Goal: Information Seeking & Learning: Learn about a topic

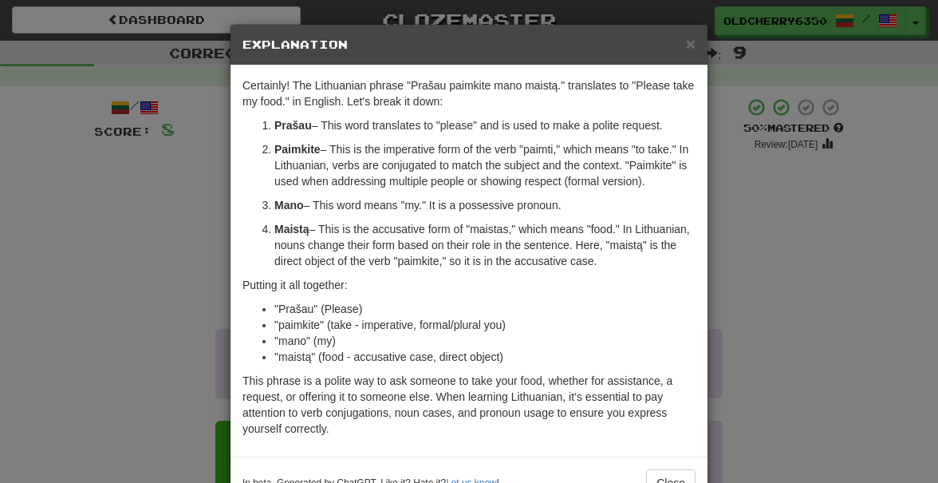
scroll to position [49, 0]
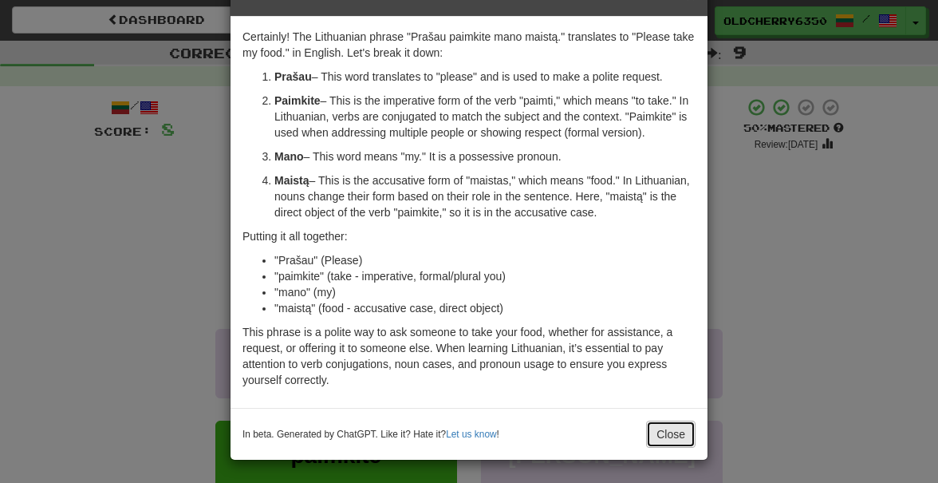
click at [657, 432] on button "Close" at bounding box center [670, 433] width 49 height 27
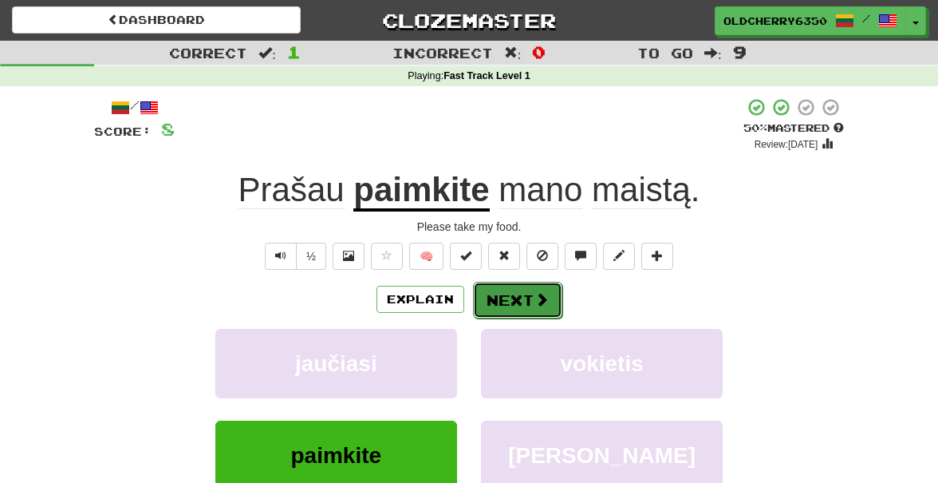
click at [516, 303] on button "Next" at bounding box center [517, 300] width 89 height 37
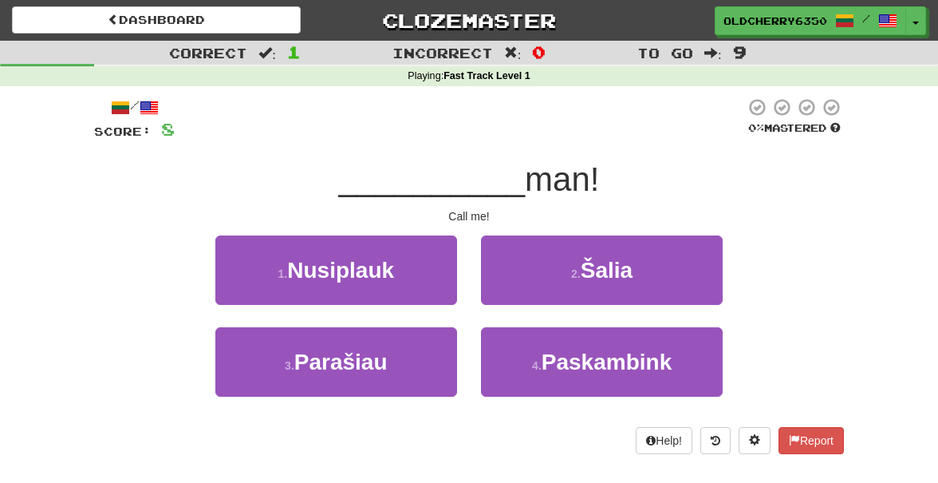
click at [469, 238] on div "2 . Šalia" at bounding box center [602, 281] width 266 height 92
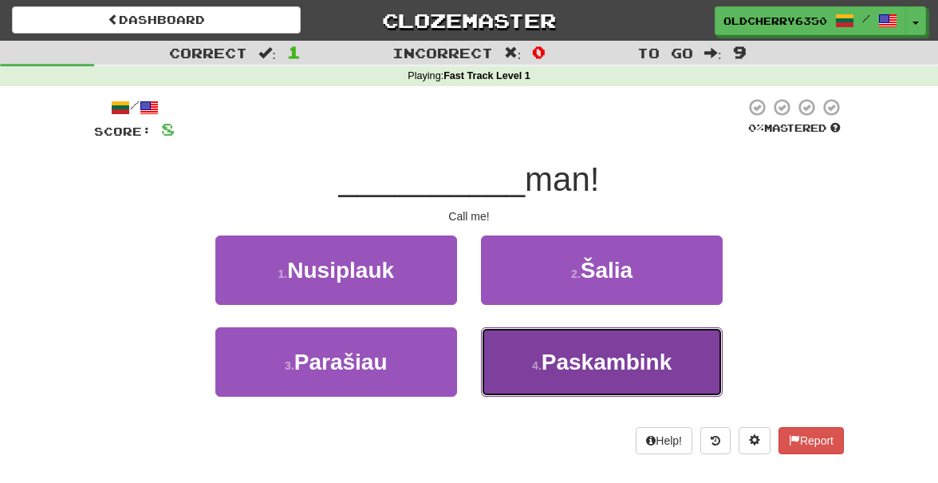
click at [546, 366] on span "Paskambink" at bounding box center [607, 361] width 130 height 25
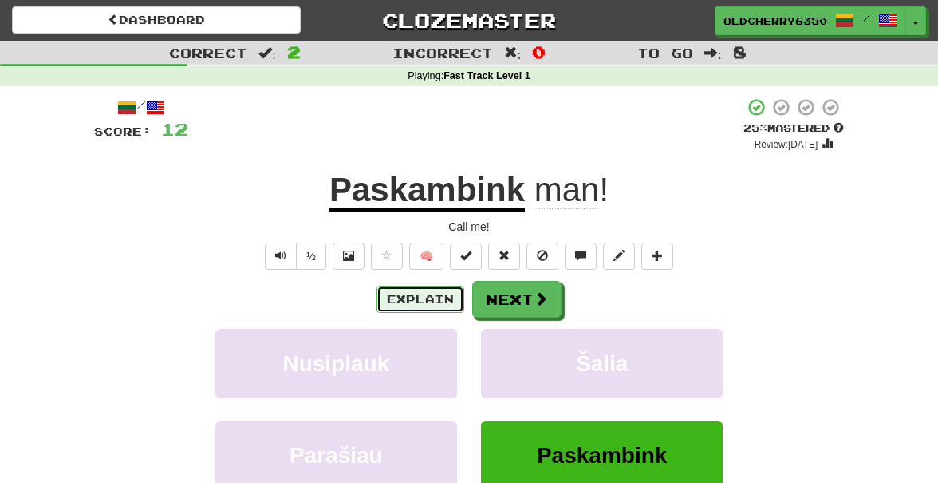
click at [432, 296] on button "Explain" at bounding box center [421, 299] width 88 height 27
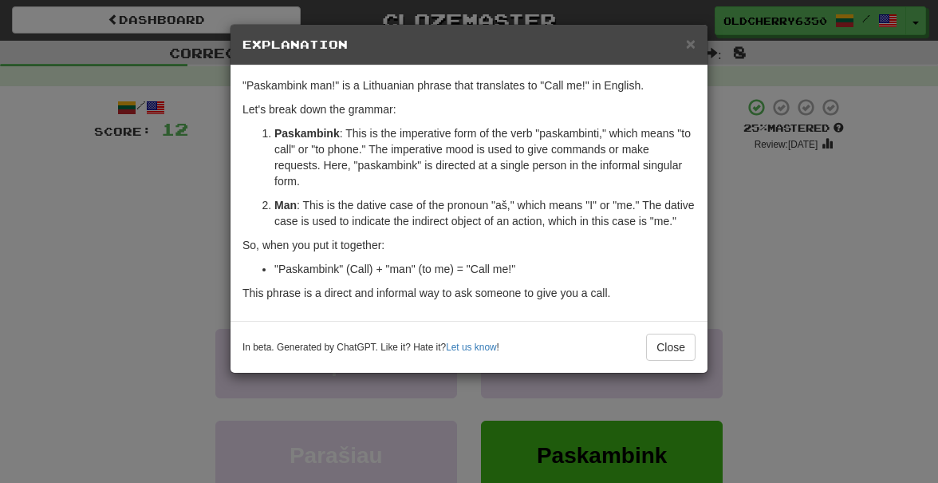
click at [433, 180] on p "Paskambink : This is the imperative form of the verb "paskambinti," which means…" at bounding box center [484, 157] width 421 height 64
click at [574, 219] on p "Man : This is the dative case of the pronoun "aš," which means "I" or "me." The…" at bounding box center [484, 213] width 421 height 32
click at [615, 361] on div "In beta. Generated by ChatGPT. Like it? Hate it? Let us know ! Close" at bounding box center [469, 346] width 453 height 27
click at [674, 361] on button "Close" at bounding box center [670, 346] width 49 height 27
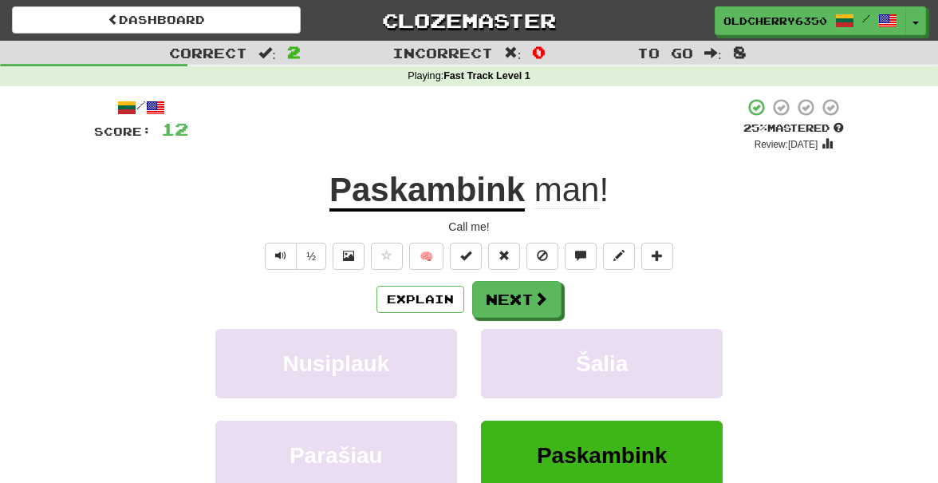
click at [600, 301] on div "Explain Next" at bounding box center [469, 299] width 750 height 37
click at [535, 301] on span at bounding box center [542, 299] width 14 height 14
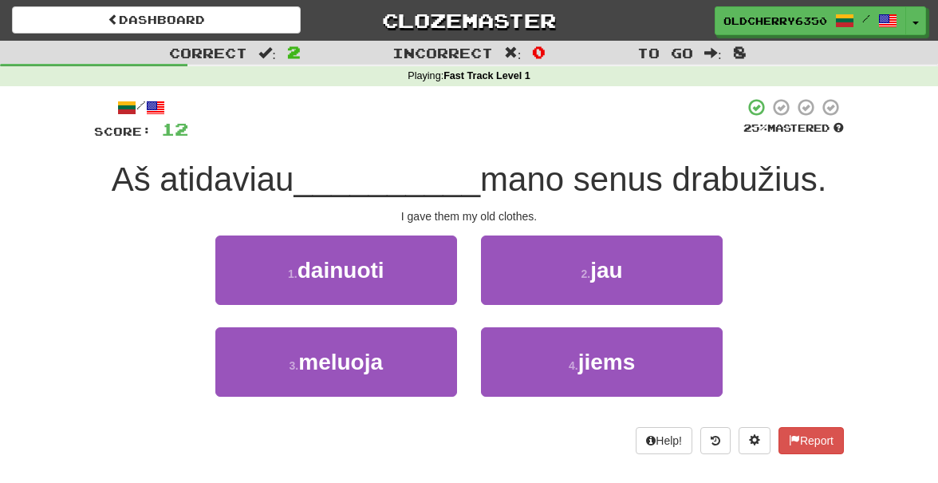
click at [468, 242] on div "1 . dainuoti" at bounding box center [336, 281] width 266 height 92
click at [468, 230] on div "/ Score: 12 25 % Mastered Aš atidaviau __________ mano senus drabužius. I gave …" at bounding box center [469, 275] width 750 height 357
click at [466, 230] on div "/ Score: 12 25 % Mastered Aš atidaviau __________ mano senus drabužius. I gave …" at bounding box center [469, 275] width 750 height 357
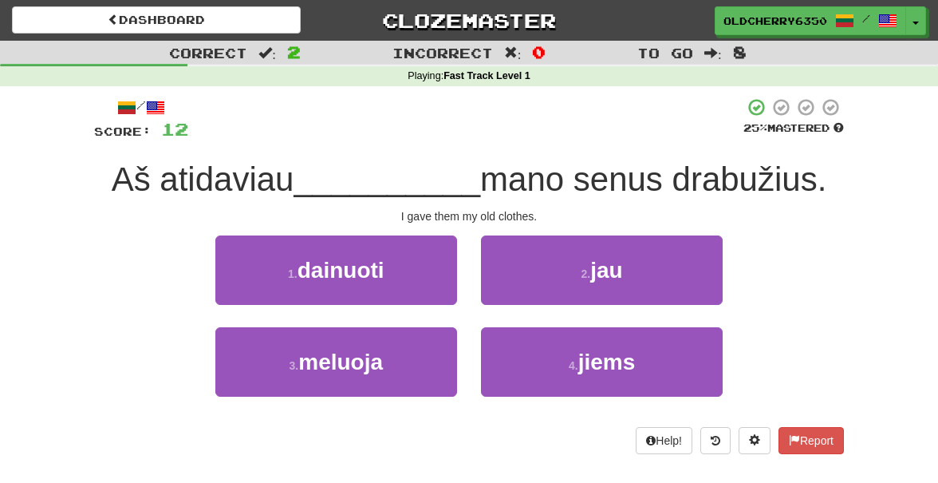
click at [467, 231] on div "/ Score: 12 25 % Mastered Aš atidaviau __________ mano senus drabužius. I gave …" at bounding box center [469, 275] width 750 height 357
click at [471, 231] on div "/ Score: 12 25 % Mastered Aš atidaviau __________ mano senus drabužius. I gave …" at bounding box center [469, 275] width 750 height 357
click at [467, 235] on div "1 . dainuoti" at bounding box center [336, 281] width 266 height 92
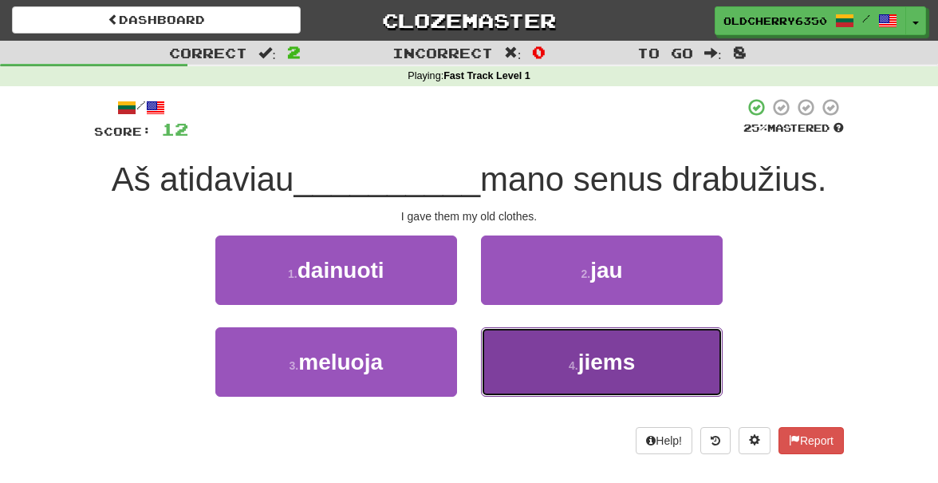
click at [578, 368] on small "4 ." at bounding box center [574, 365] width 10 height 13
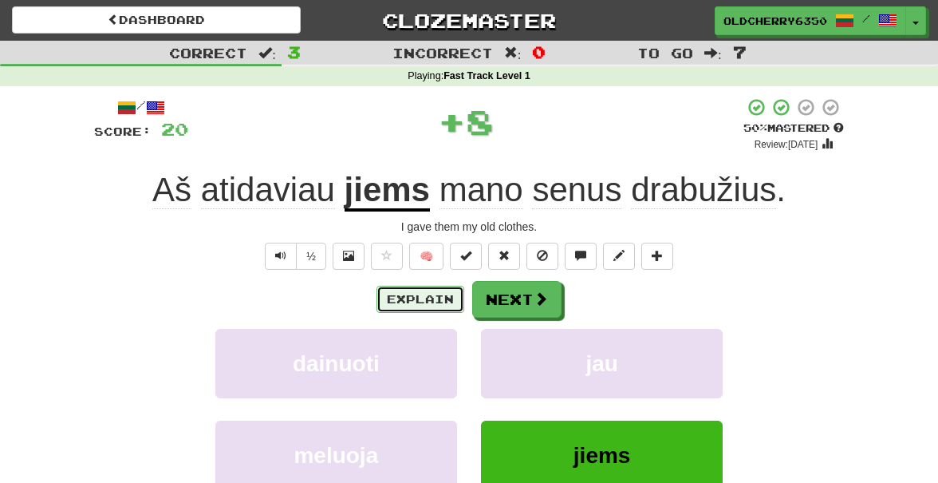
click at [409, 300] on button "Explain" at bounding box center [421, 299] width 88 height 27
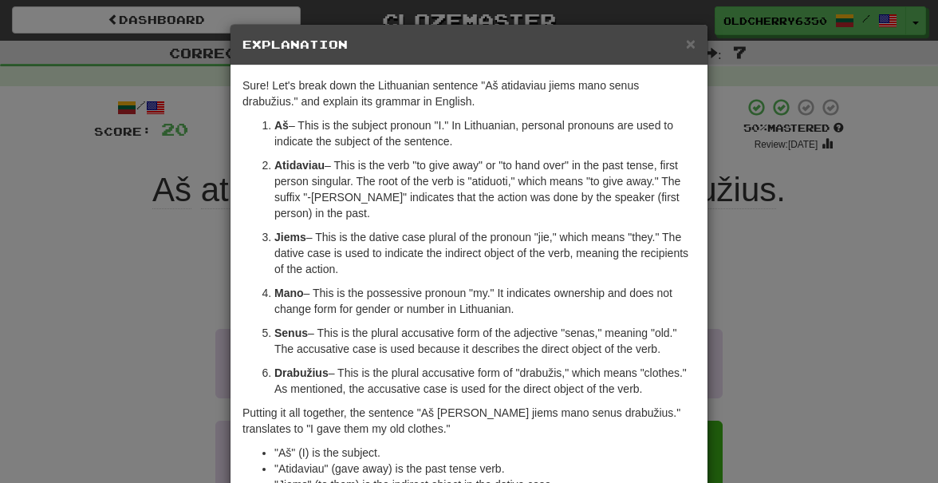
click at [467, 273] on p "Jiems – This is the dative case plural of the pronoun "jie," which means "they.…" at bounding box center [484, 253] width 421 height 48
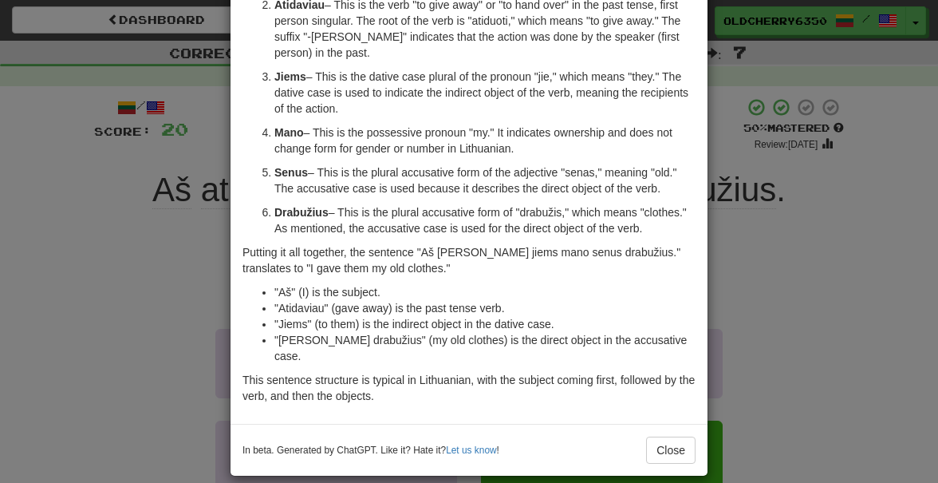
scroll to position [0, 0]
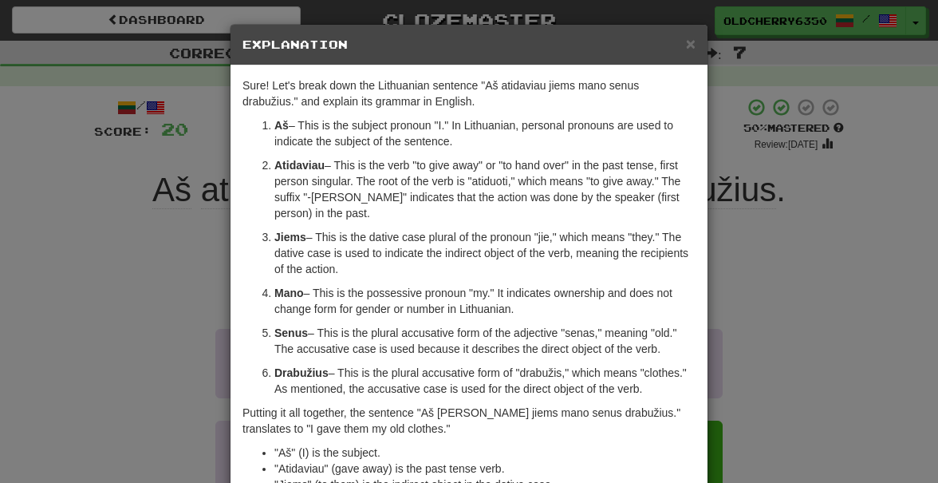
click at [508, 211] on p "Atidaviau – This is the verb "to give away" or "to hand over" in the past tense…" at bounding box center [484, 189] width 421 height 64
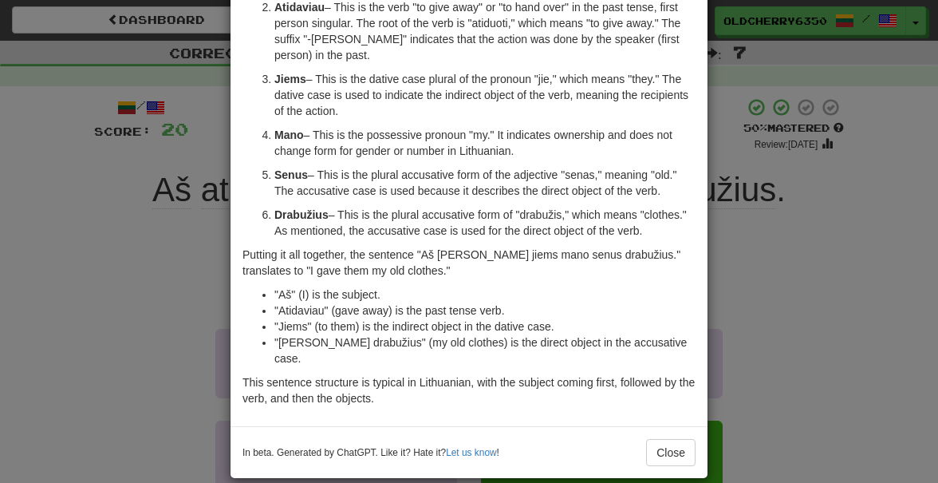
scroll to position [160, 0]
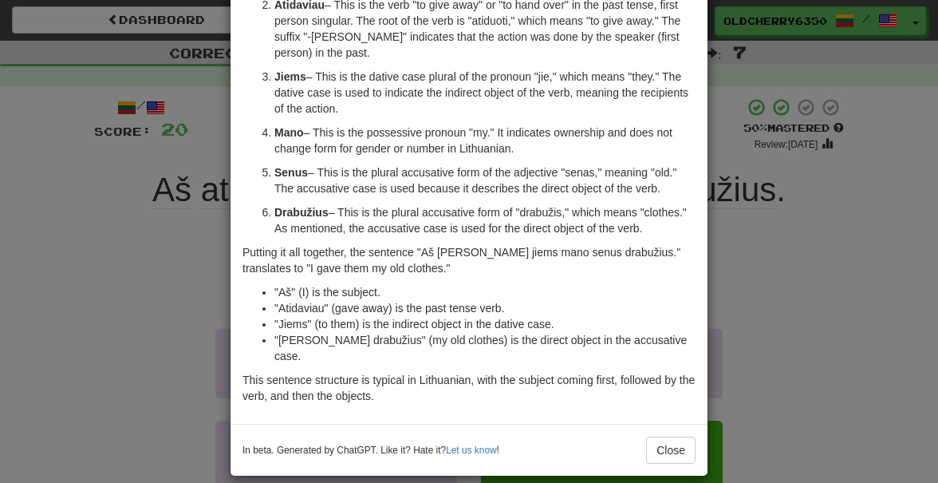
click at [507, 100] on p "Jiems – This is the dative case plural of the pronoun "jie," which means "they.…" at bounding box center [484, 93] width 421 height 48
click at [575, 97] on p "Jiems – This is the dative case plural of the pronoun "jie," which means "they.…" at bounding box center [484, 93] width 421 height 48
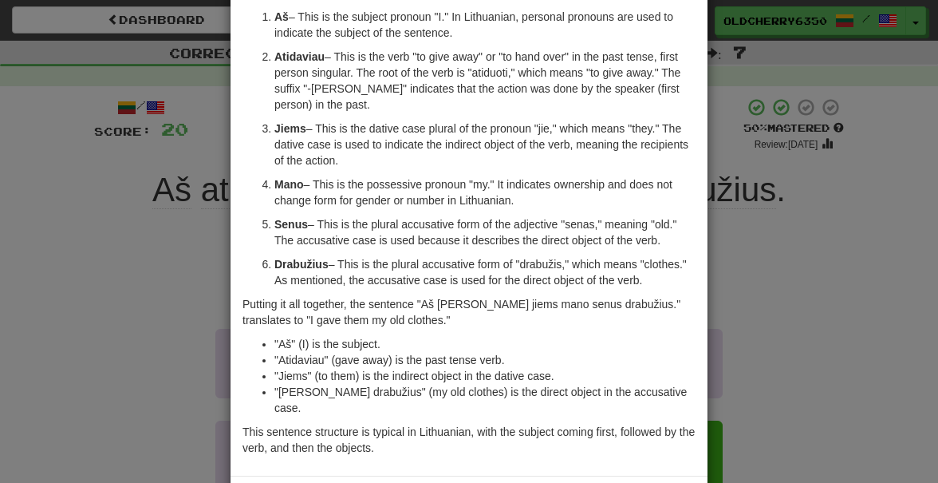
scroll to position [119, 0]
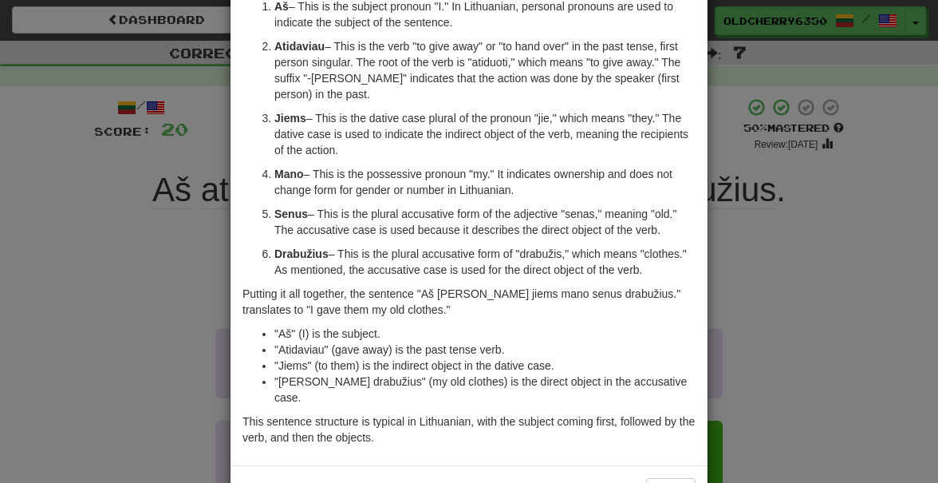
click at [460, 164] on ol "Aš – This is the subject pronoun "I." In Lithuanian, personal pronouns are used…" at bounding box center [469, 137] width 453 height 279
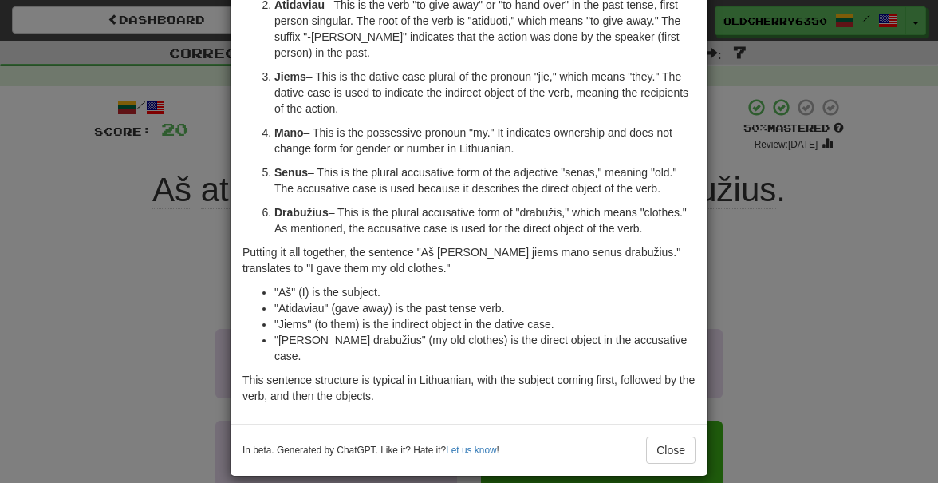
scroll to position [0, 0]
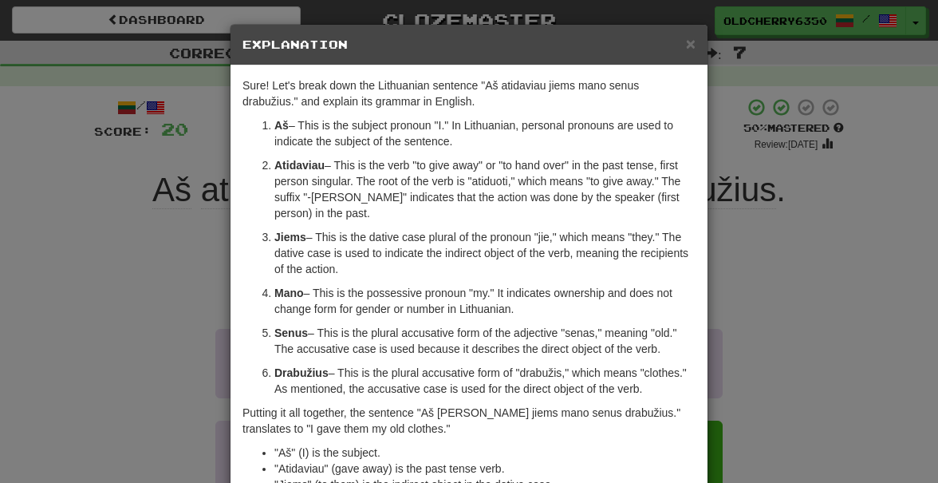
click at [480, 56] on div "× Explanation" at bounding box center [469, 45] width 477 height 41
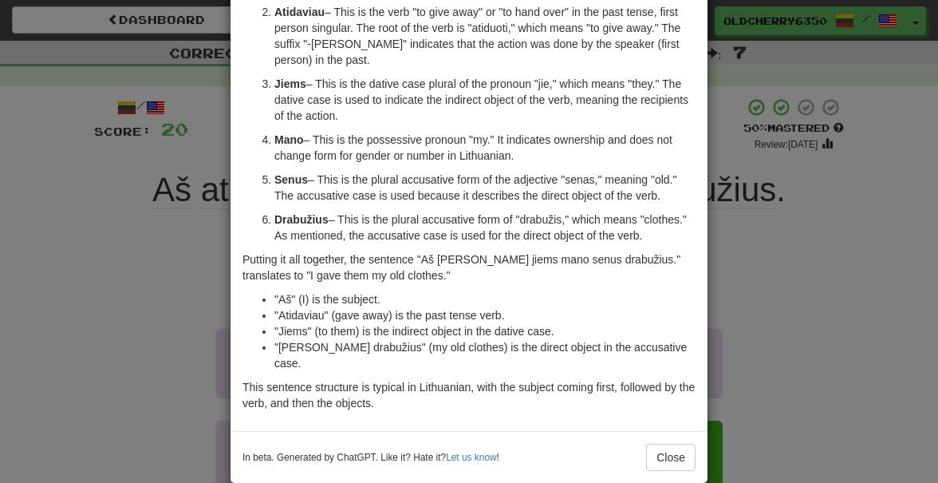
scroll to position [160, 0]
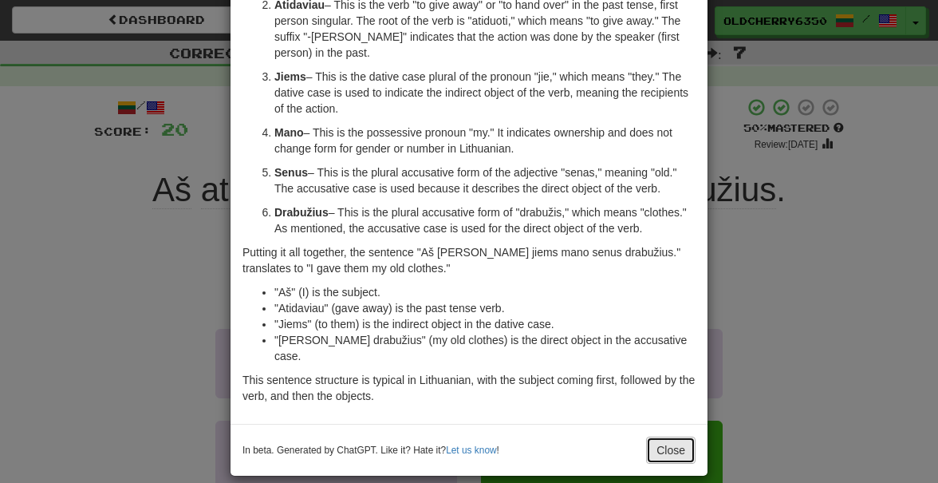
click at [667, 436] on button "Close" at bounding box center [670, 449] width 49 height 27
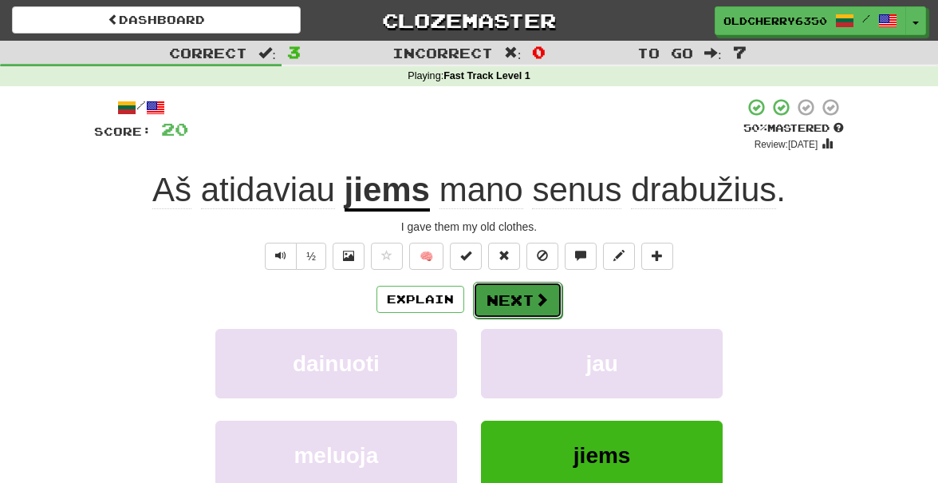
click at [499, 298] on button "Next" at bounding box center [517, 300] width 89 height 37
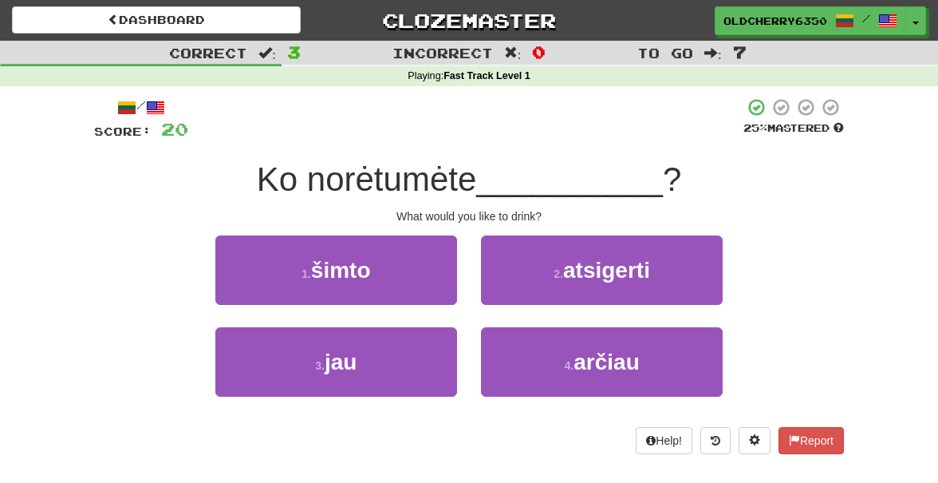
click at [469, 240] on div "2 . atsigerti" at bounding box center [602, 281] width 266 height 92
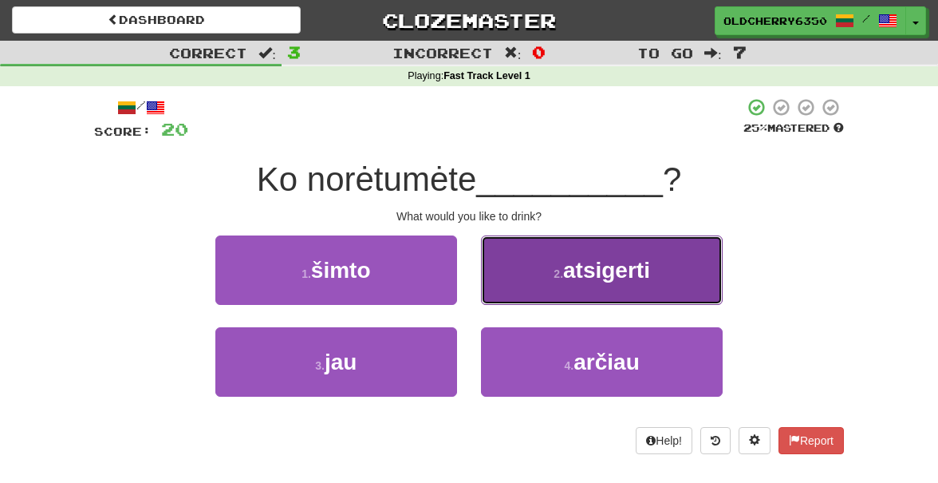
click at [614, 278] on span "atsigerti" at bounding box center [606, 270] width 87 height 25
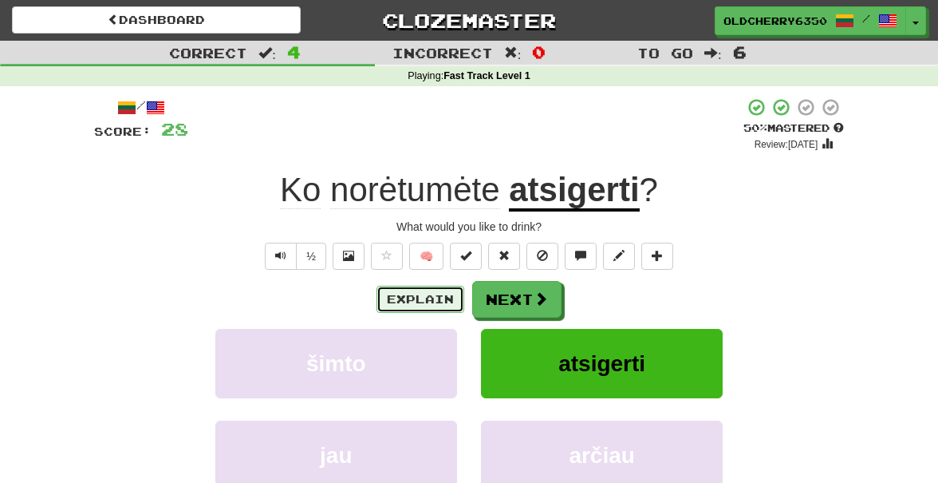
click at [429, 295] on button "Explain" at bounding box center [421, 299] width 88 height 27
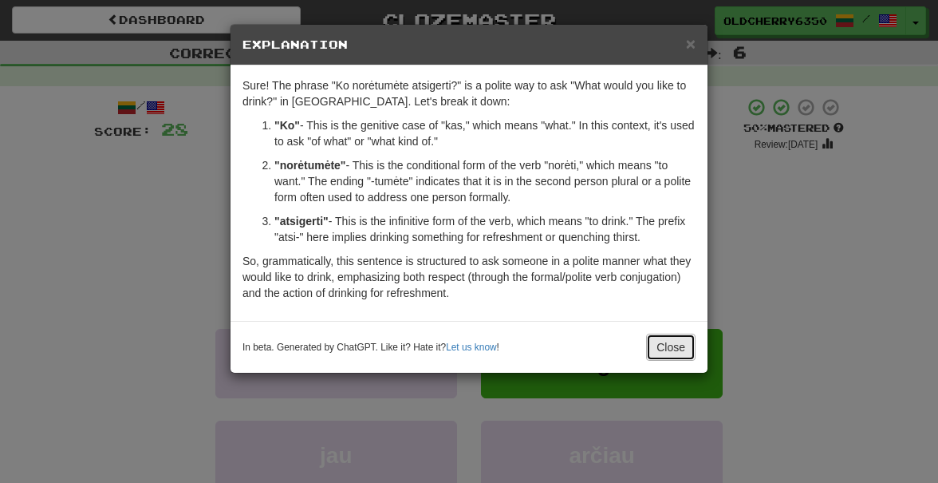
click at [673, 345] on button "Close" at bounding box center [670, 346] width 49 height 27
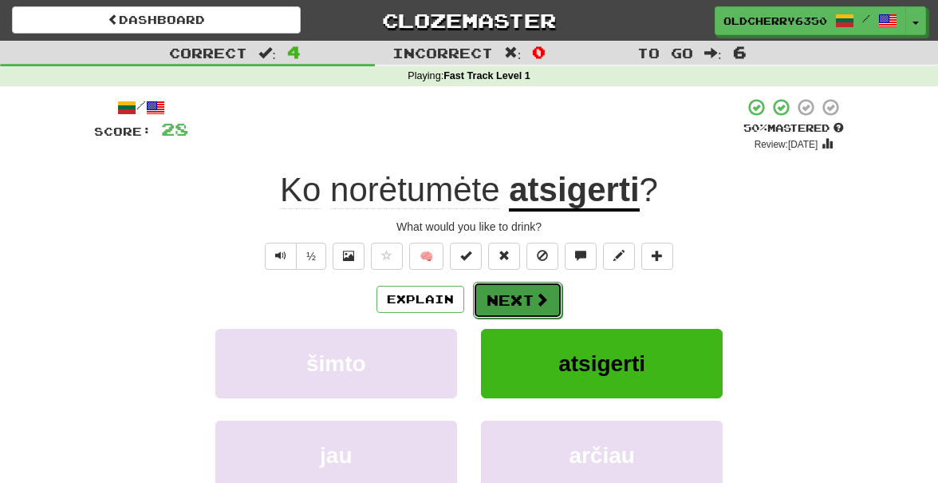
click at [520, 306] on button "Next" at bounding box center [517, 300] width 89 height 37
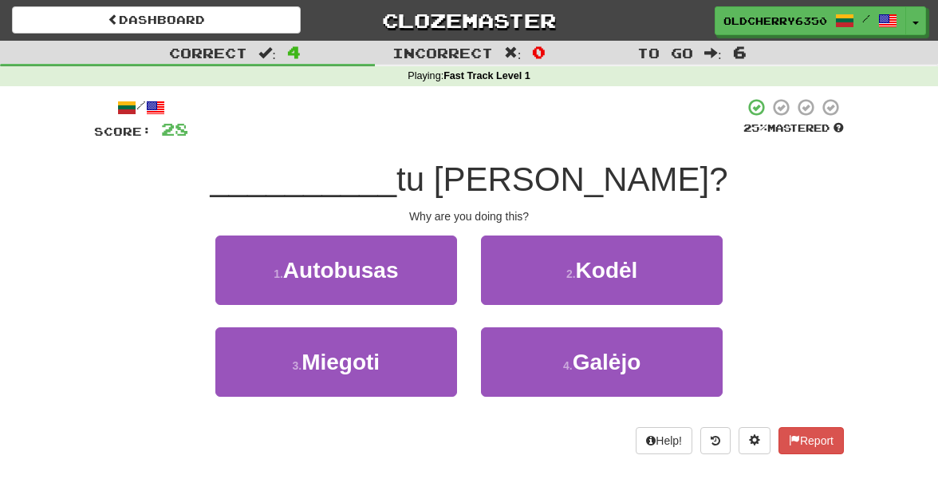
click at [469, 305] on div "2 . Kodėl" at bounding box center [602, 281] width 266 height 92
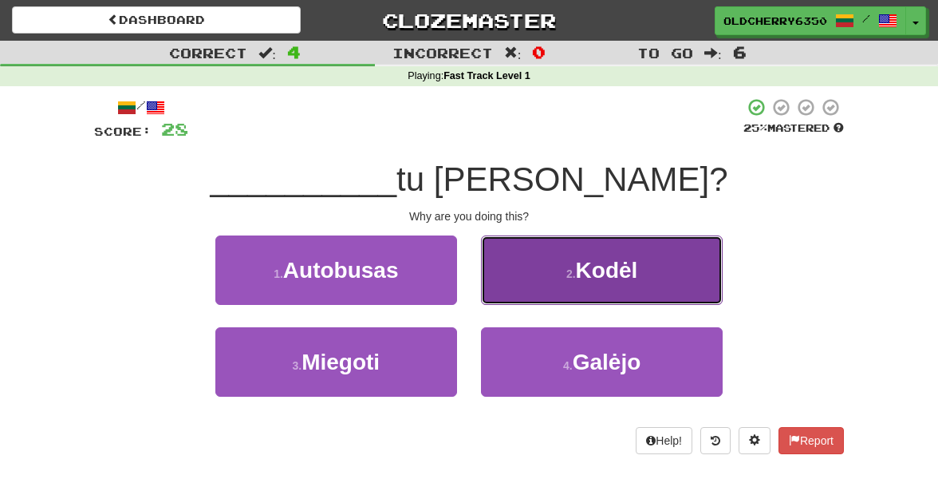
click at [537, 286] on button "2 . Kodėl" at bounding box center [602, 269] width 242 height 69
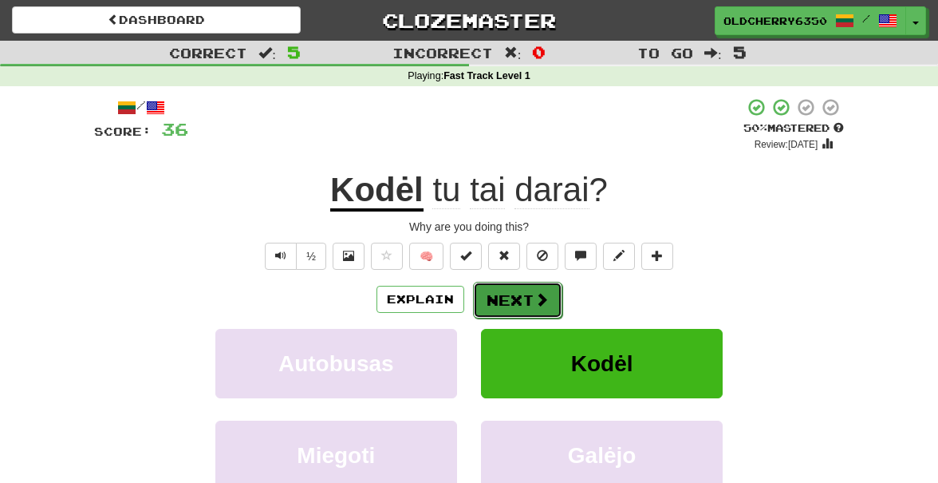
click at [511, 298] on button "Next" at bounding box center [517, 300] width 89 height 37
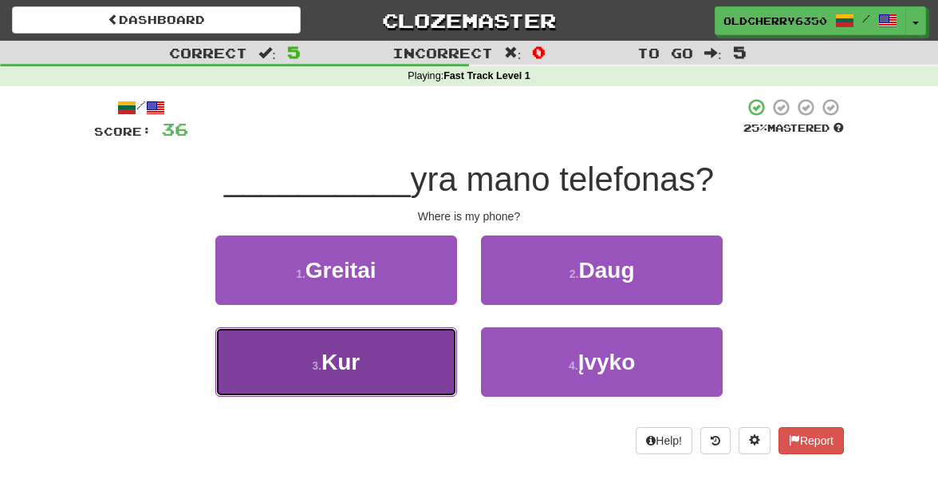
click at [408, 363] on button "3 . Kur" at bounding box center [336, 361] width 242 height 69
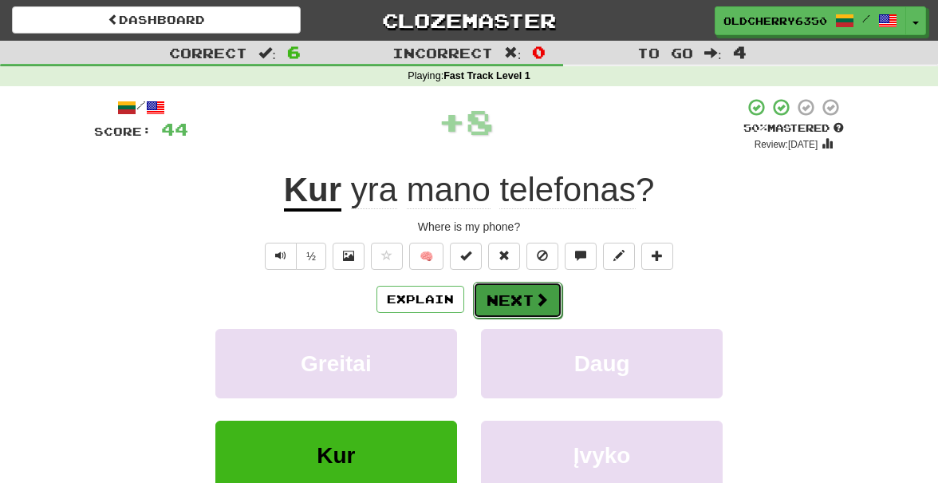
click at [494, 301] on button "Next" at bounding box center [517, 300] width 89 height 37
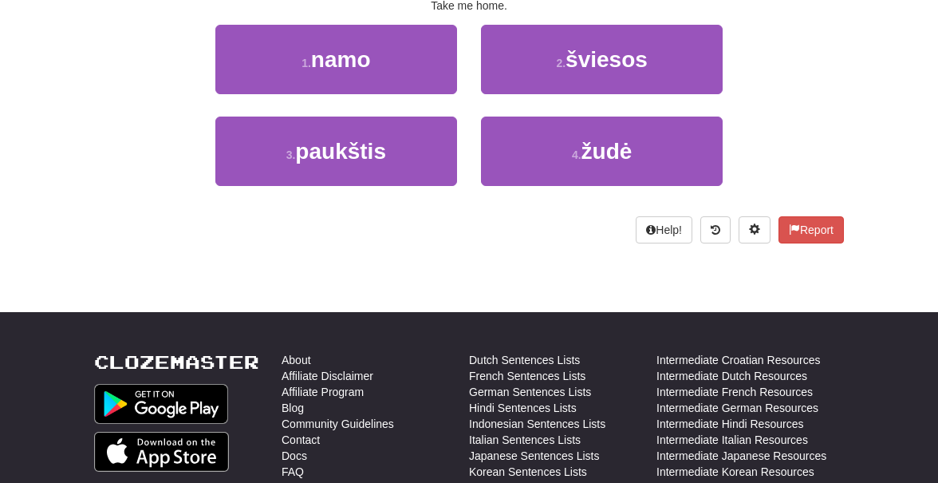
scroll to position [0, 0]
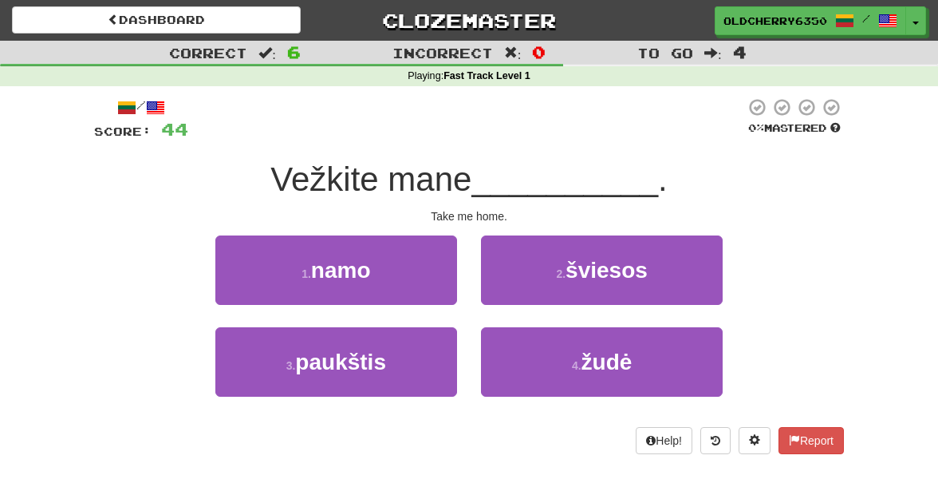
click at [468, 301] on div "1 . namo" at bounding box center [336, 281] width 266 height 92
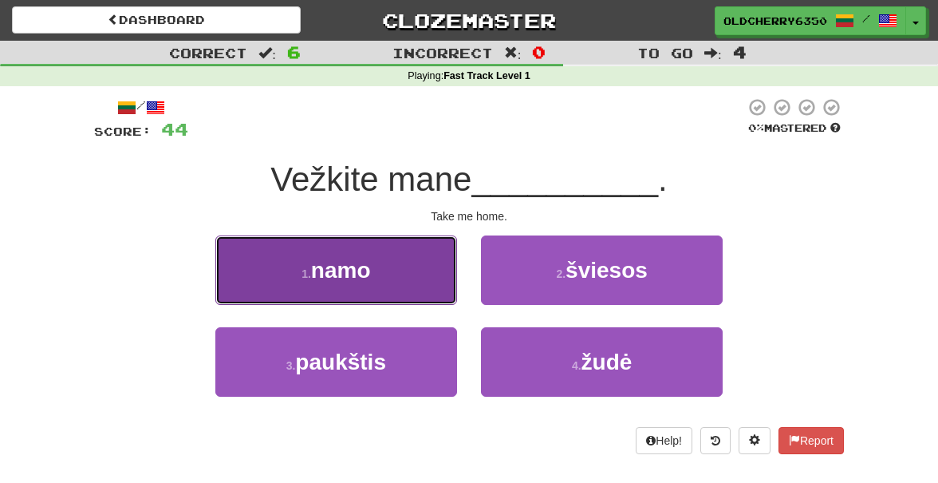
click at [389, 277] on button "1 . namo" at bounding box center [336, 269] width 242 height 69
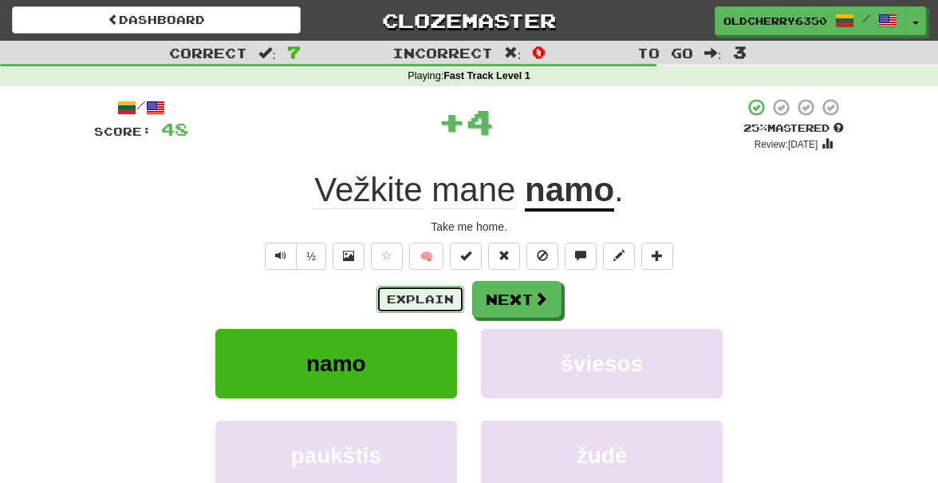
click at [418, 308] on button "Explain" at bounding box center [421, 299] width 88 height 27
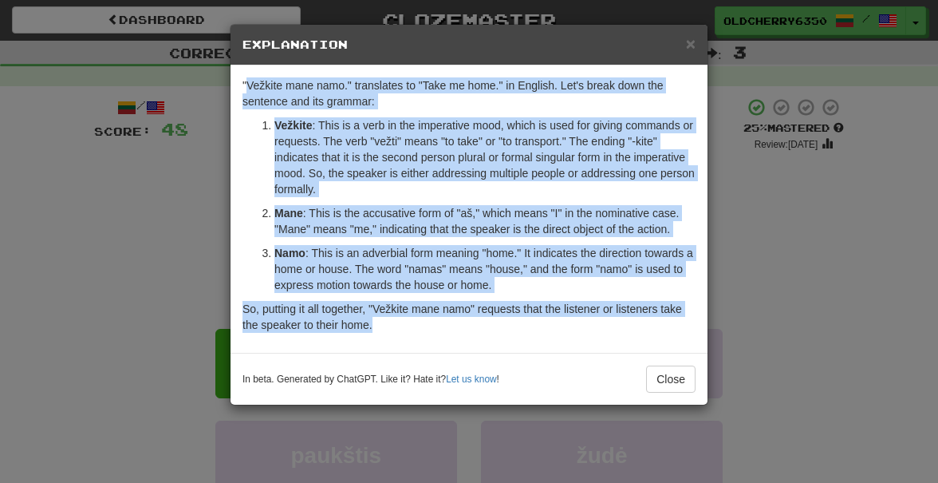
drag, startPoint x: 244, startPoint y: 85, endPoint x: 338, endPoint y: 339, distance: 271.4
click at [338, 339] on div ""Vežkite mane namo." translates to "Take me home." in English. Let's break down…" at bounding box center [469, 208] width 477 height 287
copy div "Vežkite mane namo." translates to "Take me home." in English. Let's break down …"
click at [420, 259] on p "Namo : This is an adverbial form meaning "home." It indicates the direction tow…" at bounding box center [484, 269] width 421 height 48
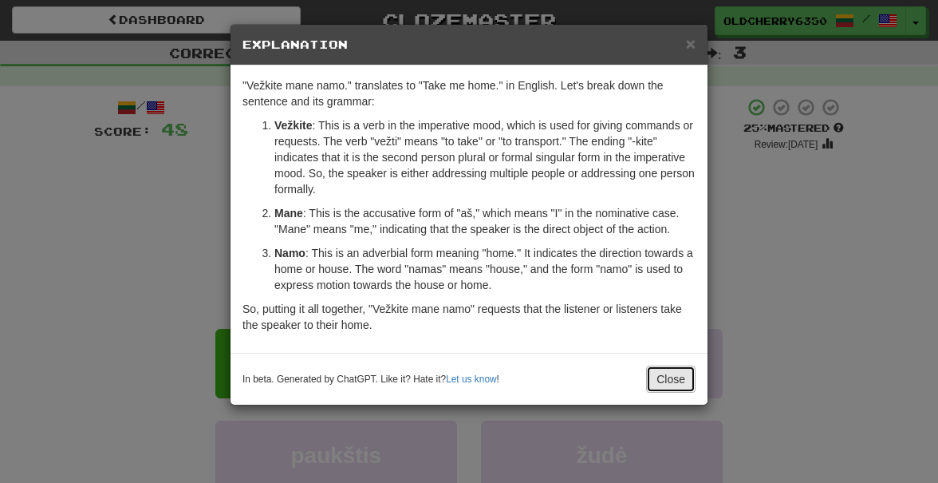
click at [662, 377] on button "Close" at bounding box center [670, 378] width 49 height 27
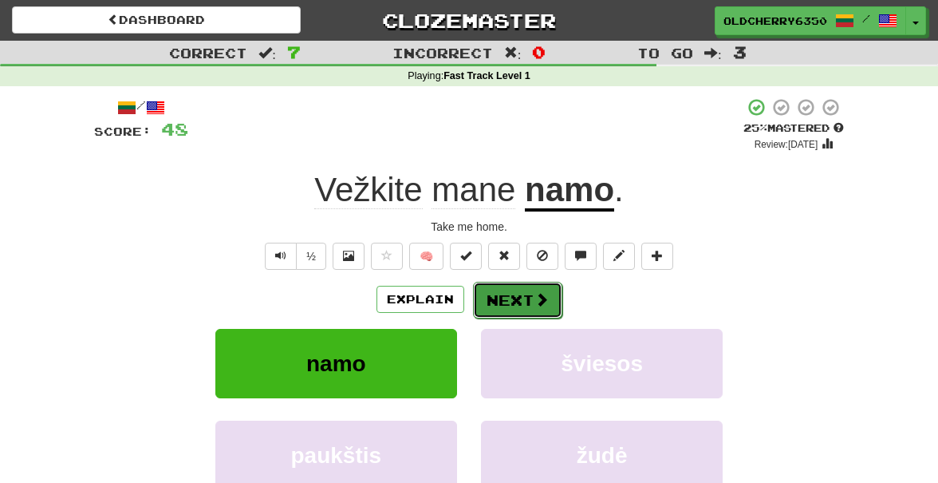
click at [514, 303] on button "Next" at bounding box center [517, 300] width 89 height 37
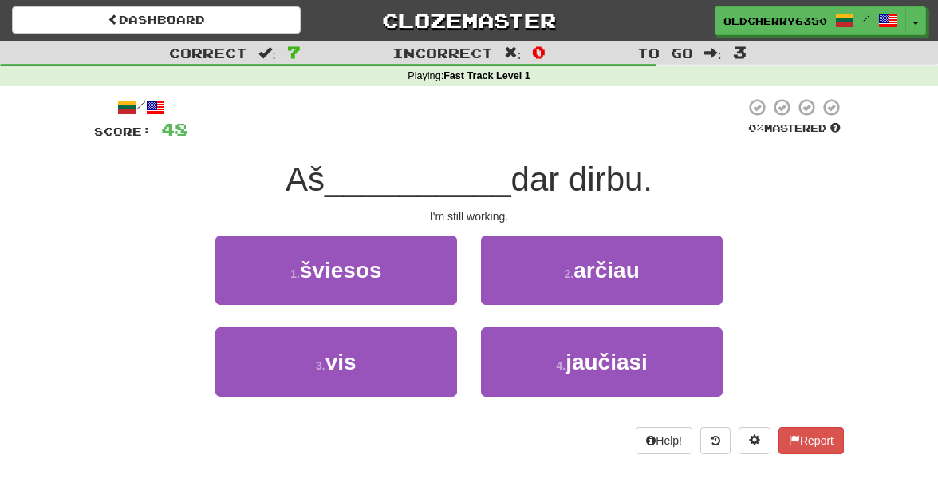
click at [468, 239] on div "1 . šviesos" at bounding box center [336, 281] width 266 height 92
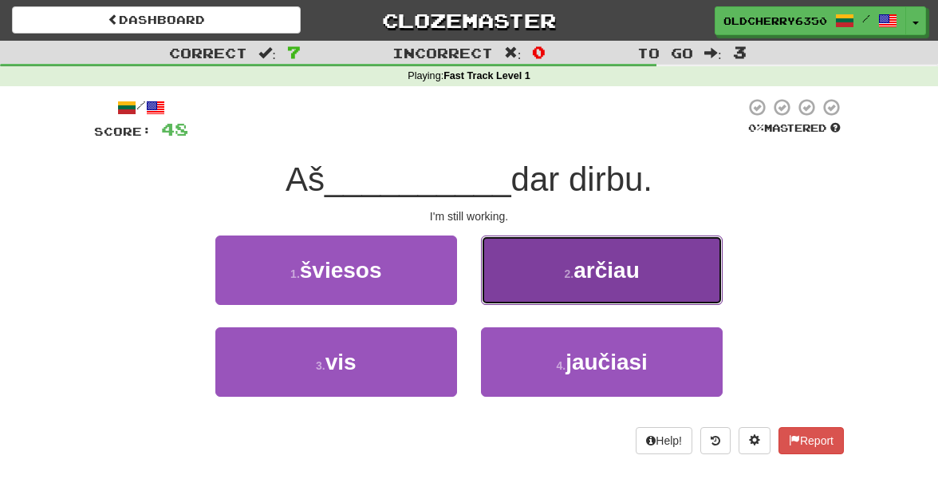
click at [542, 263] on button "2 . arčiau" at bounding box center [602, 269] width 242 height 69
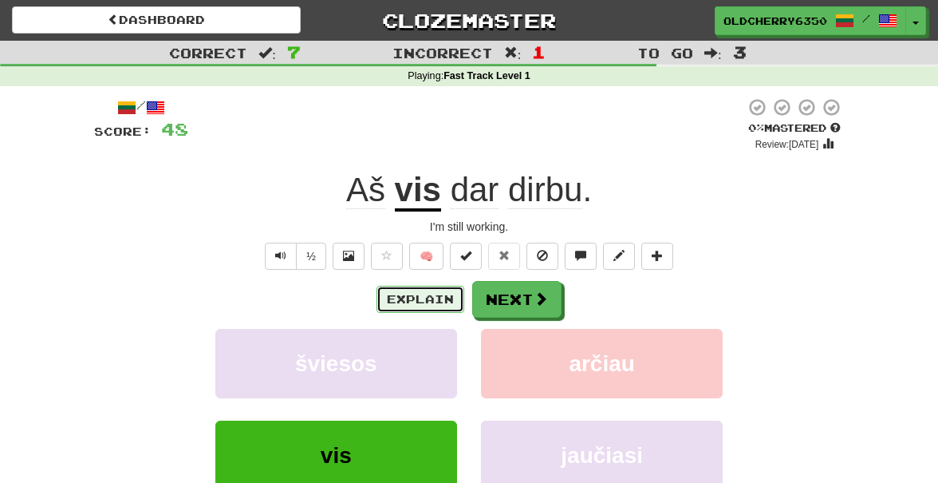
click at [432, 300] on button "Explain" at bounding box center [421, 299] width 88 height 27
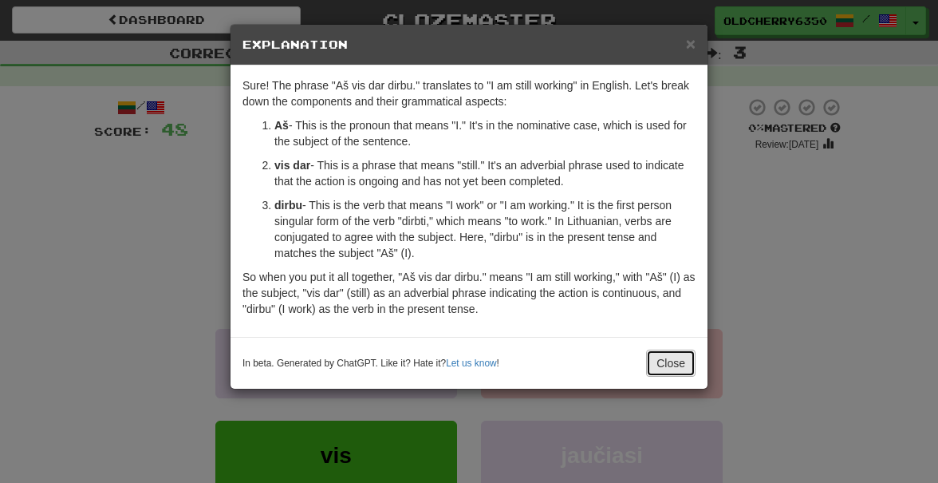
click at [665, 358] on button "Close" at bounding box center [670, 362] width 49 height 27
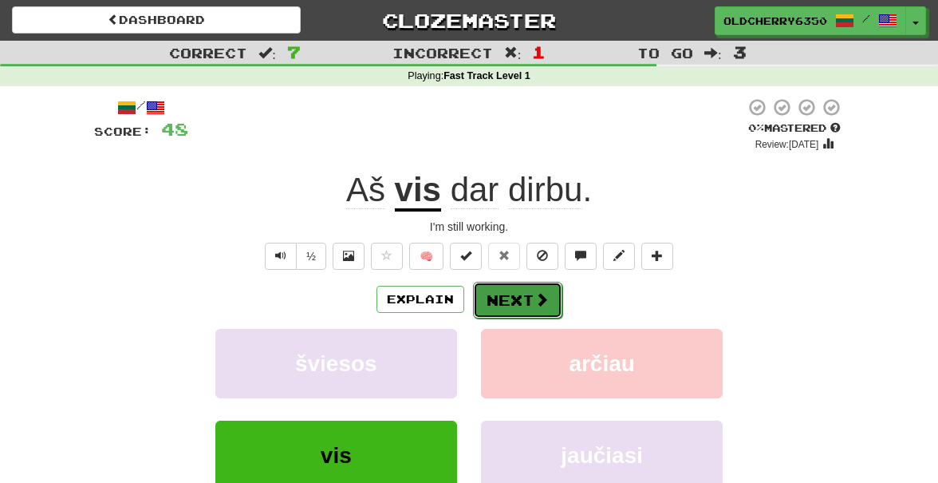
click at [494, 297] on button "Next" at bounding box center [517, 300] width 89 height 37
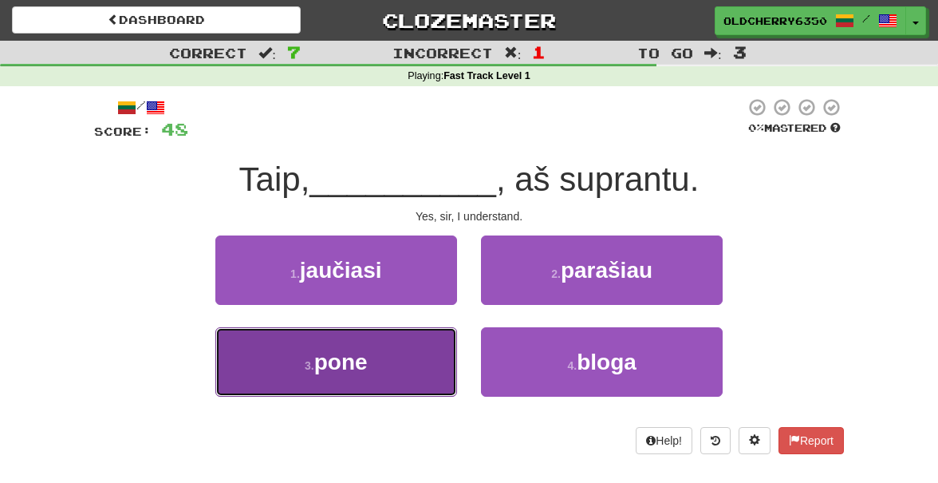
click at [352, 369] on span "pone" at bounding box center [340, 361] width 53 height 25
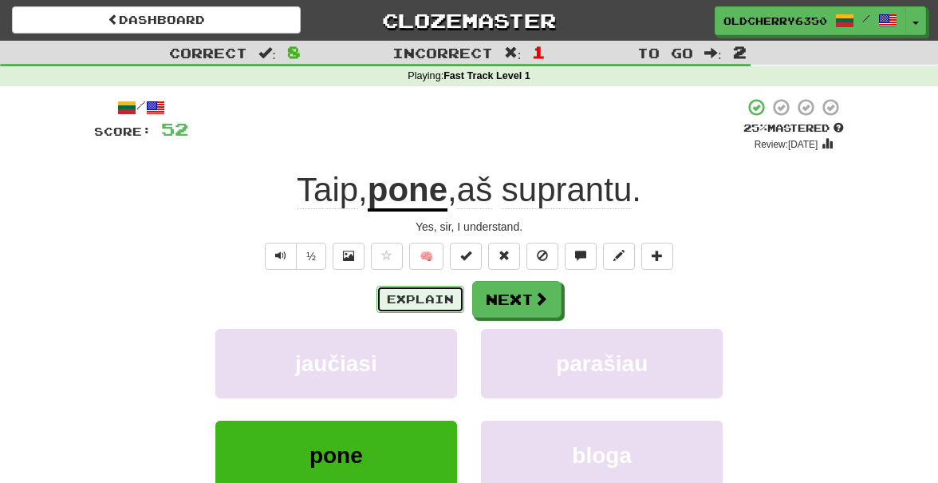
click at [409, 304] on button "Explain" at bounding box center [421, 299] width 88 height 27
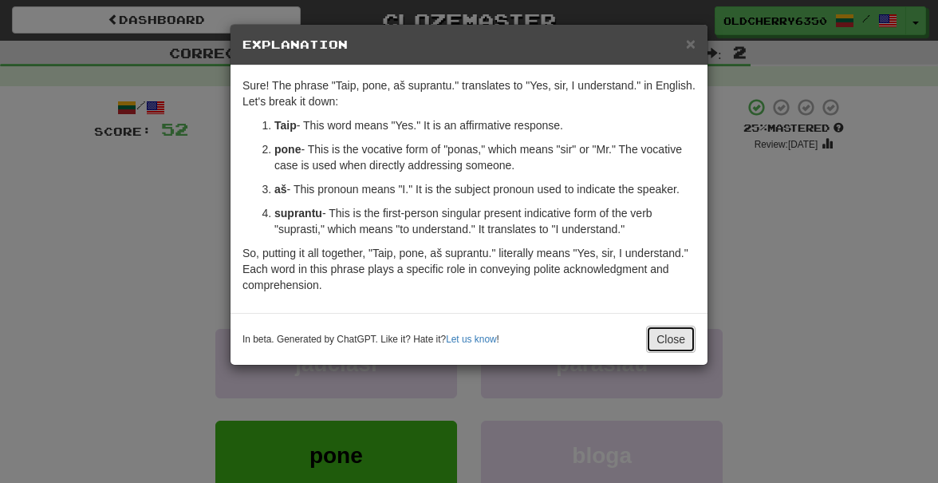
click at [665, 336] on button "Close" at bounding box center [670, 339] width 49 height 27
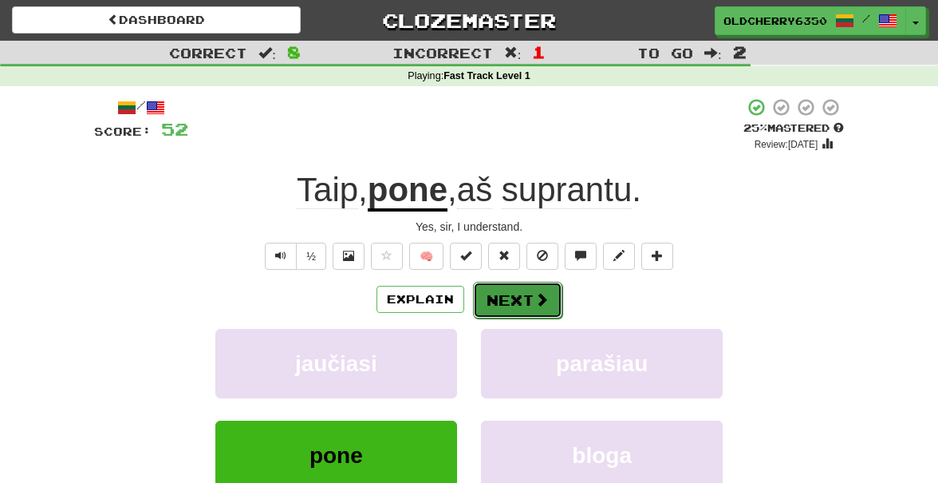
click at [507, 299] on button "Next" at bounding box center [517, 300] width 89 height 37
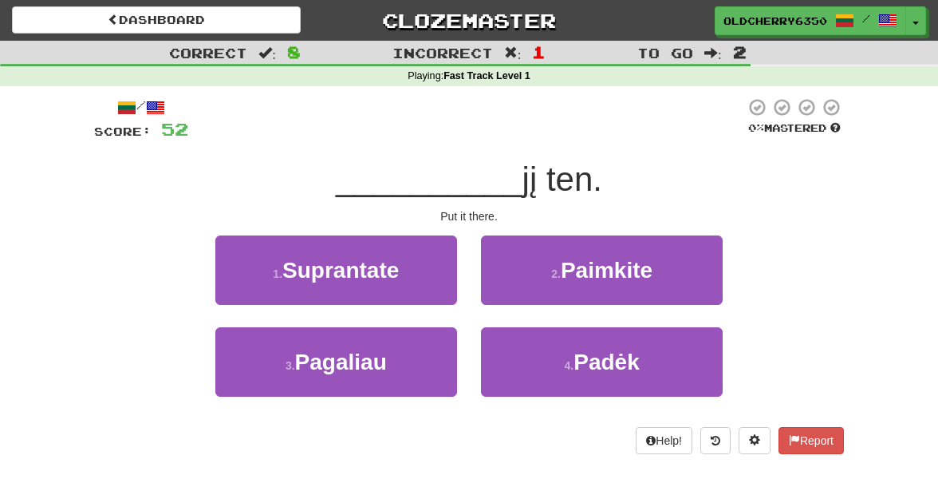
click at [468, 281] on div "1 . Suprantate" at bounding box center [336, 281] width 266 height 92
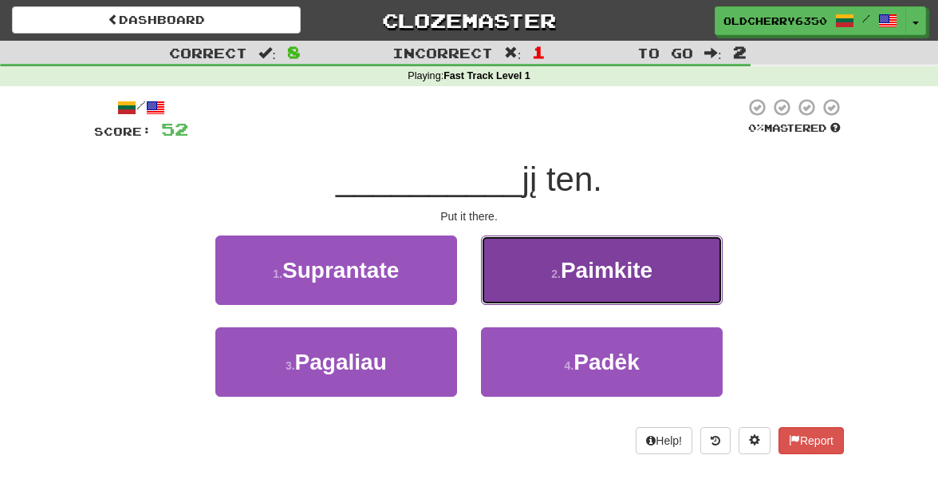
click at [587, 281] on span "Paimkite" at bounding box center [607, 270] width 92 height 25
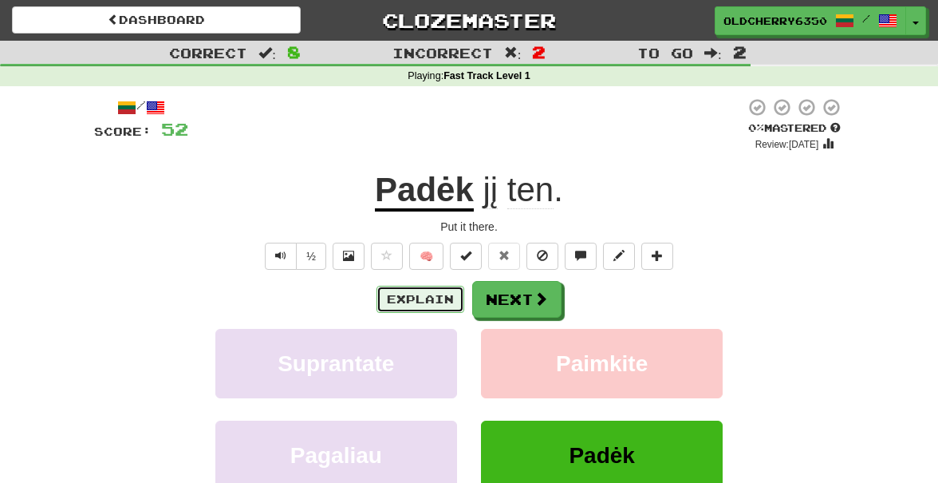
click at [430, 301] on button "Explain" at bounding box center [421, 299] width 88 height 27
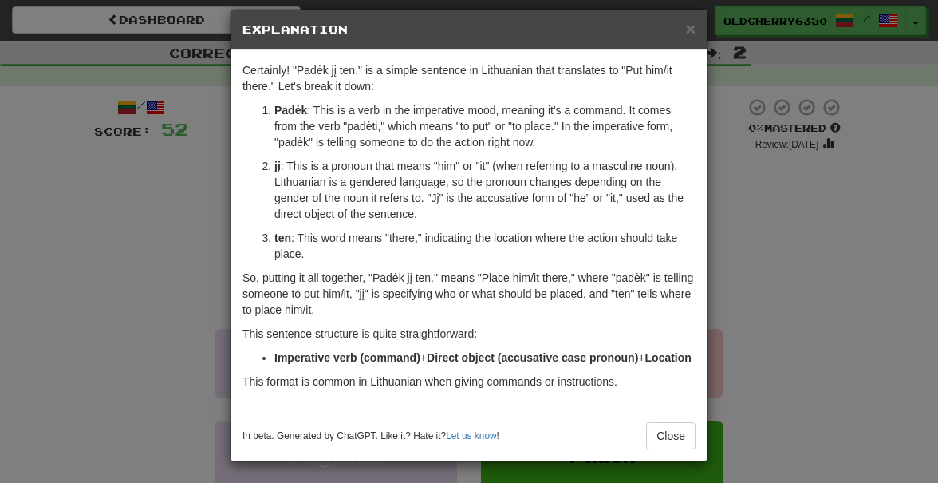
scroll to position [16, 0]
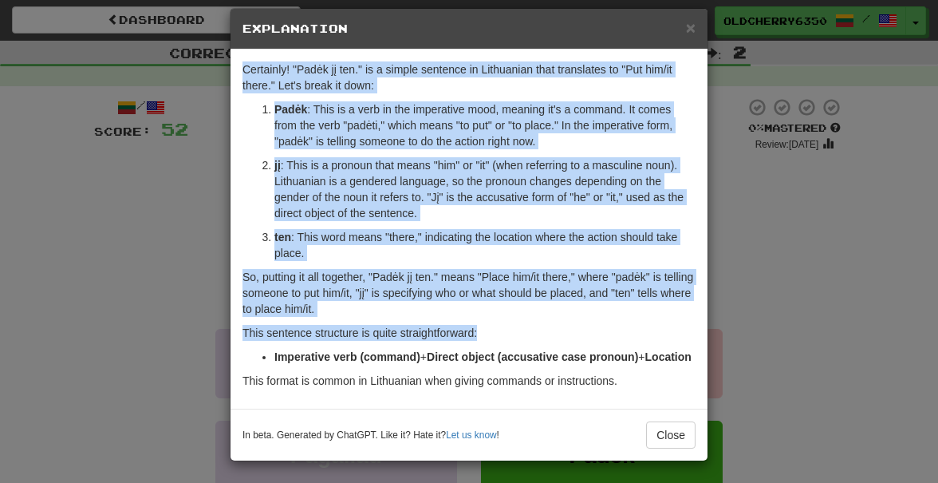
drag, startPoint x: 242, startPoint y: 69, endPoint x: 515, endPoint y: 326, distance: 374.2
click at [515, 326] on div "Certainly! "Padėk jį ten." is a simple sentence in Lithuanian that translates t…" at bounding box center [469, 228] width 477 height 359
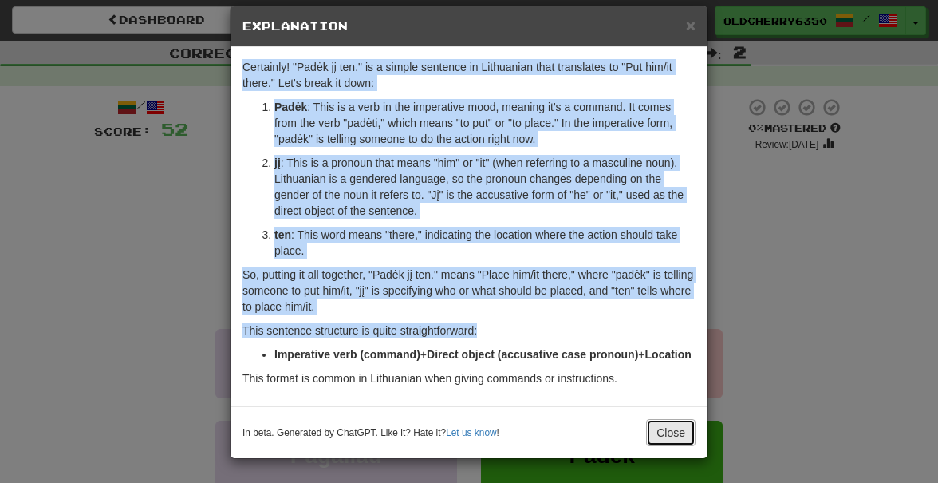
click at [671, 433] on button "Close" at bounding box center [670, 432] width 49 height 27
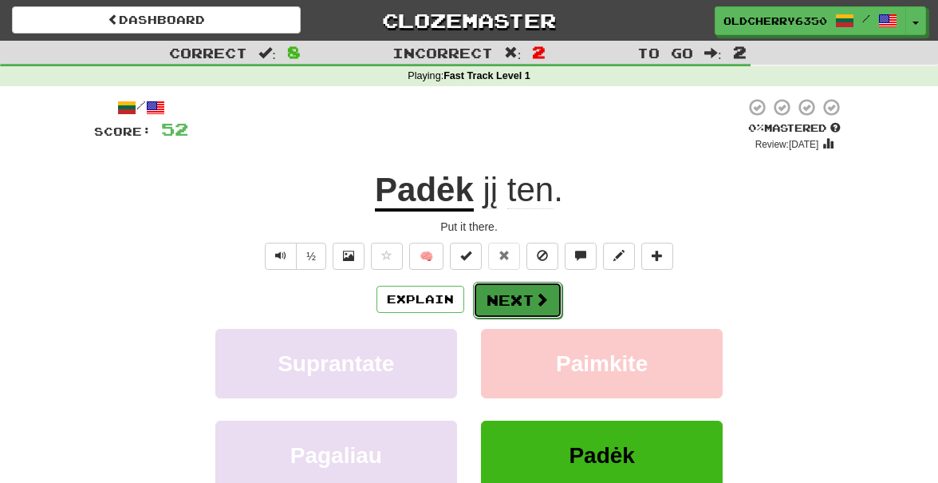
click at [508, 302] on button "Next" at bounding box center [517, 300] width 89 height 37
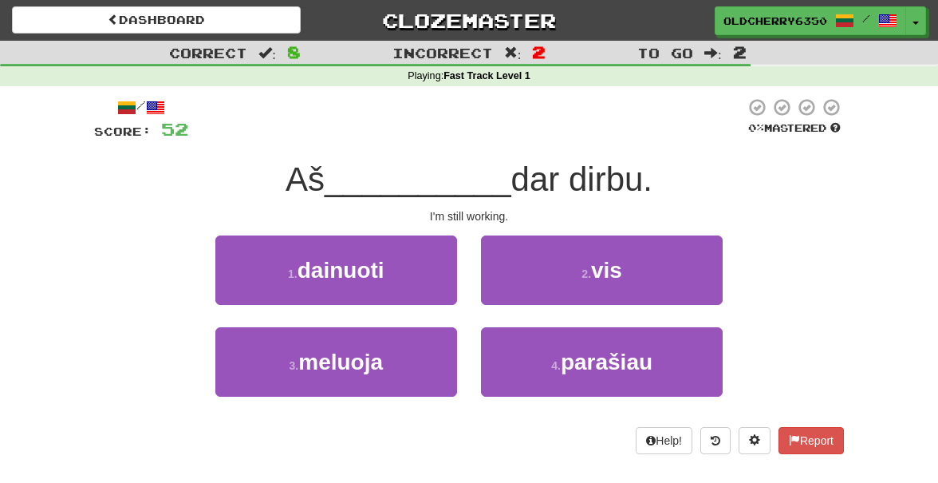
click at [468, 238] on div "1 . dainuoti" at bounding box center [336, 281] width 266 height 92
click at [469, 231] on div "/ Score: 52 0 % Mastered Aš __________ dar dirbu. I'm still working. 1 . dainuo…" at bounding box center [469, 275] width 750 height 357
click at [468, 231] on div "/ Score: 52 0 % Mastered Aš __________ dar dirbu. I'm still working. 1 . dainuo…" at bounding box center [469, 275] width 750 height 357
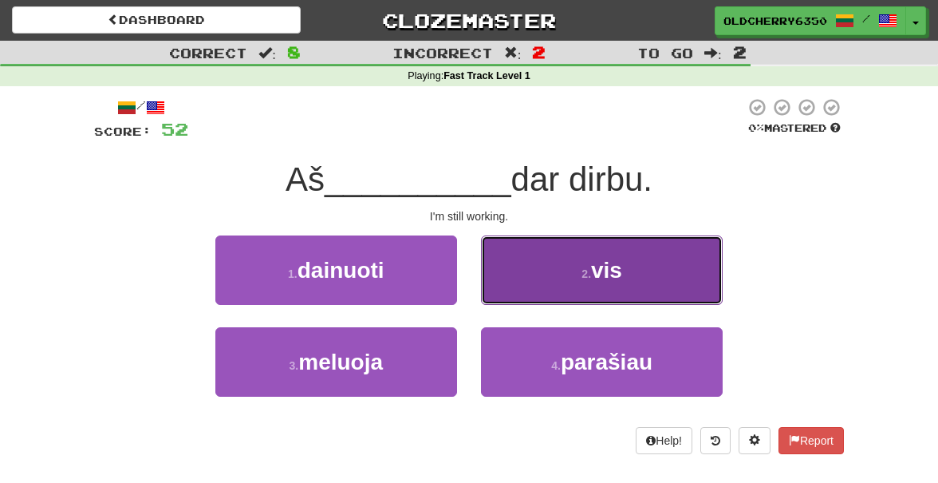
click at [537, 256] on button "2 . vis" at bounding box center [602, 269] width 242 height 69
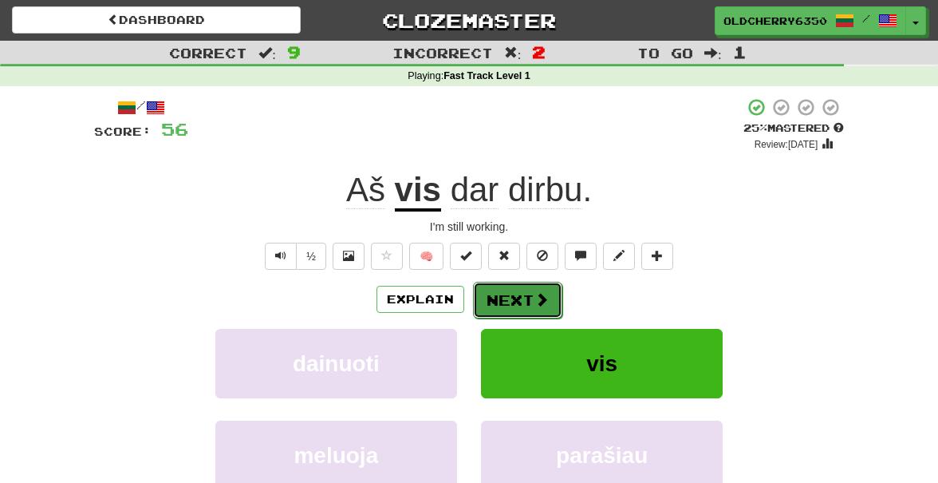
click at [514, 302] on button "Next" at bounding box center [517, 300] width 89 height 37
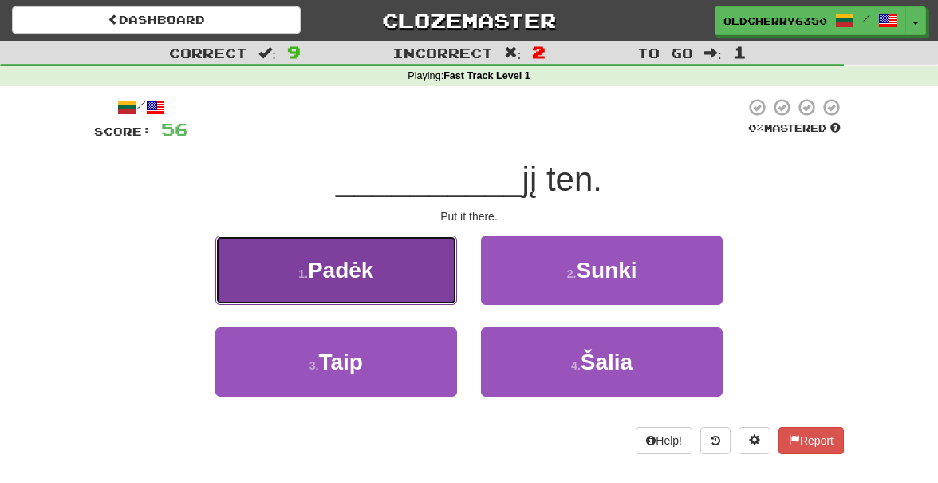
click at [393, 261] on button "1 . Padėk" at bounding box center [336, 269] width 242 height 69
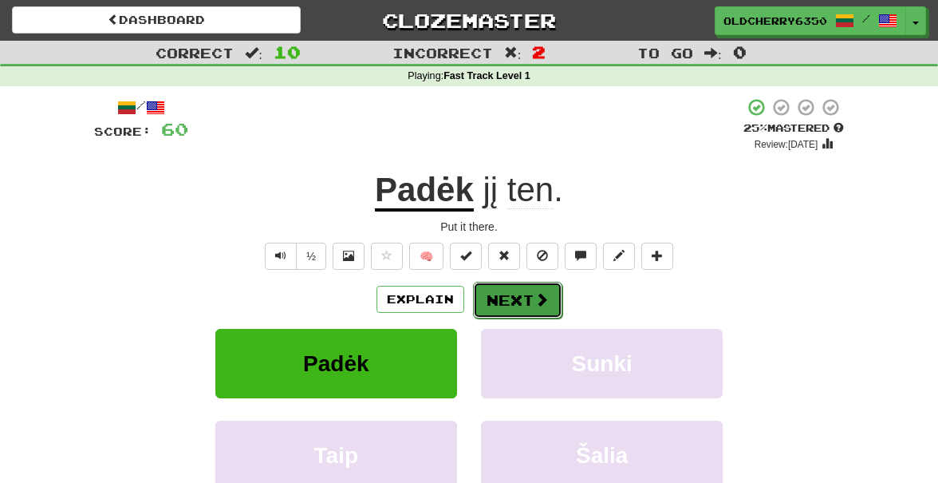
click at [513, 302] on button "Next" at bounding box center [517, 300] width 89 height 37
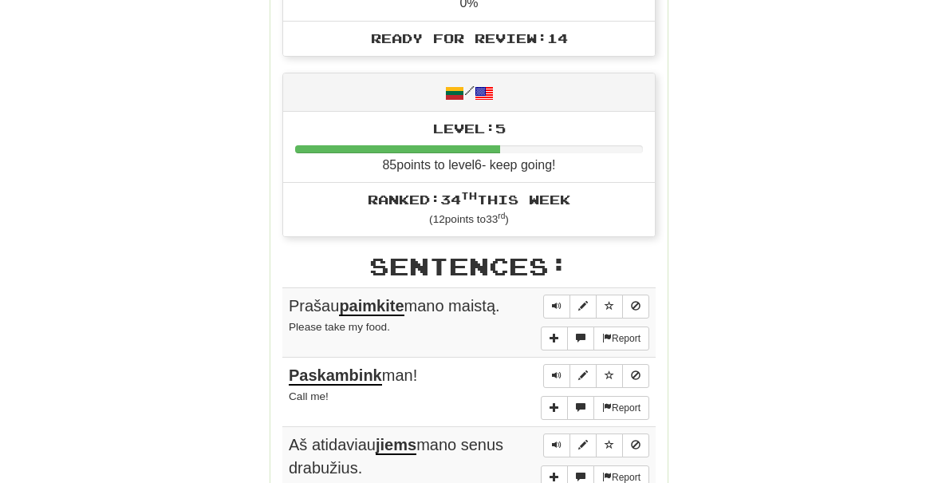
scroll to position [0, 0]
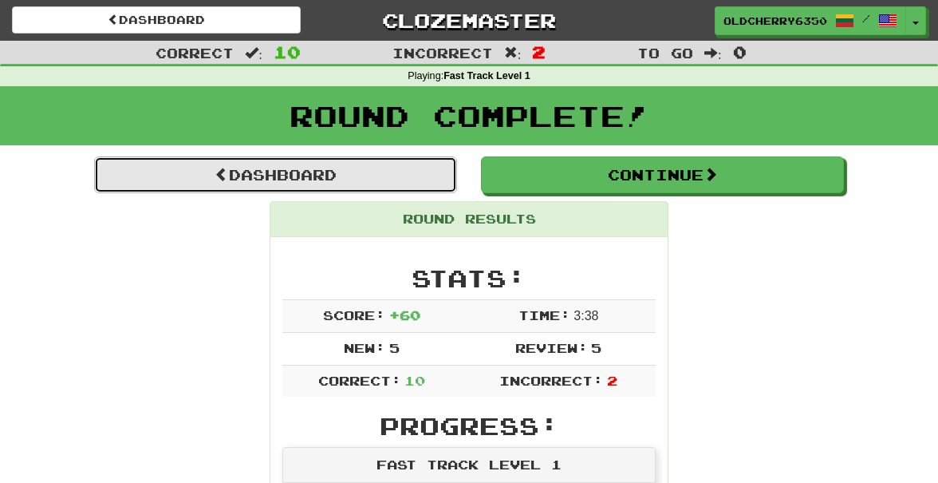
click at [353, 176] on link "Dashboard" at bounding box center [275, 174] width 363 height 37
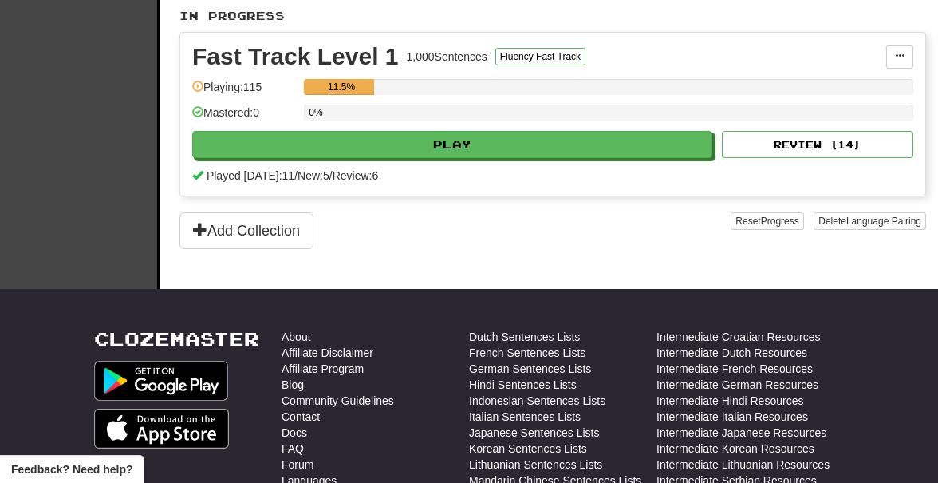
scroll to position [326, 0]
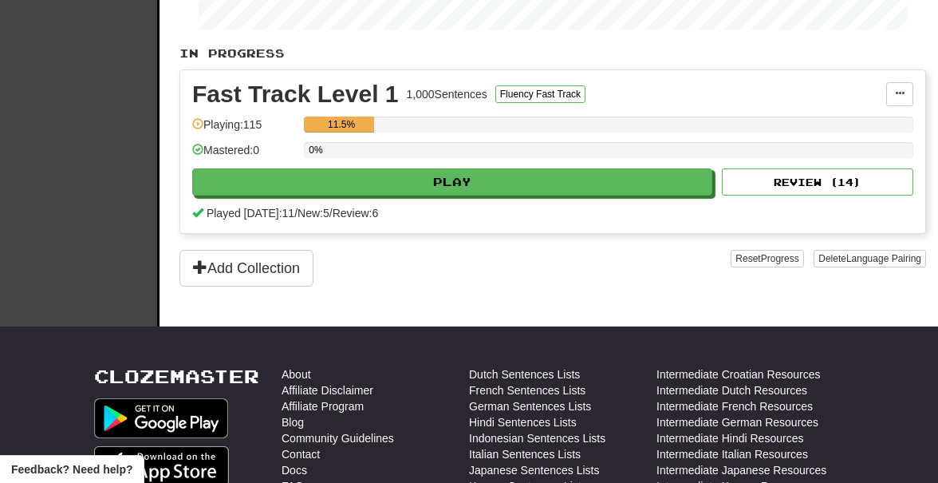
click at [432, 268] on div "Add Collection" at bounding box center [455, 268] width 551 height 37
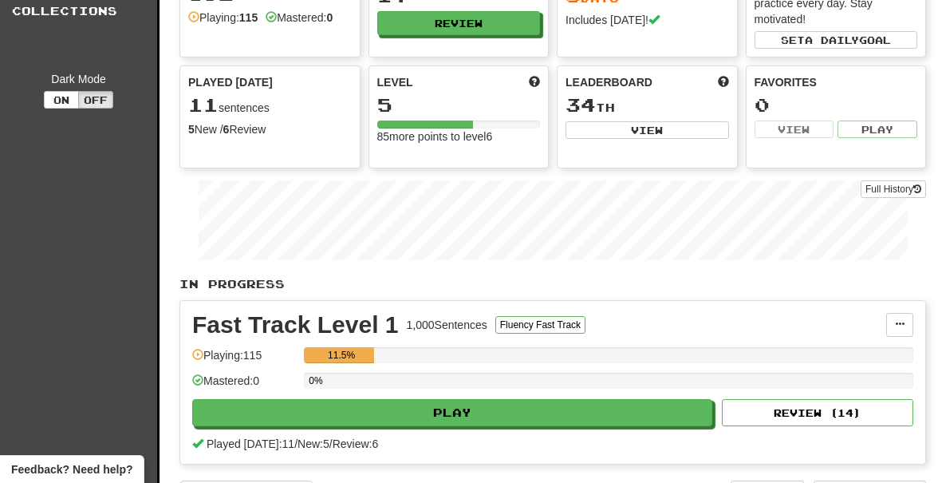
scroll to position [0, 0]
